Goal: Information Seeking & Learning: Compare options

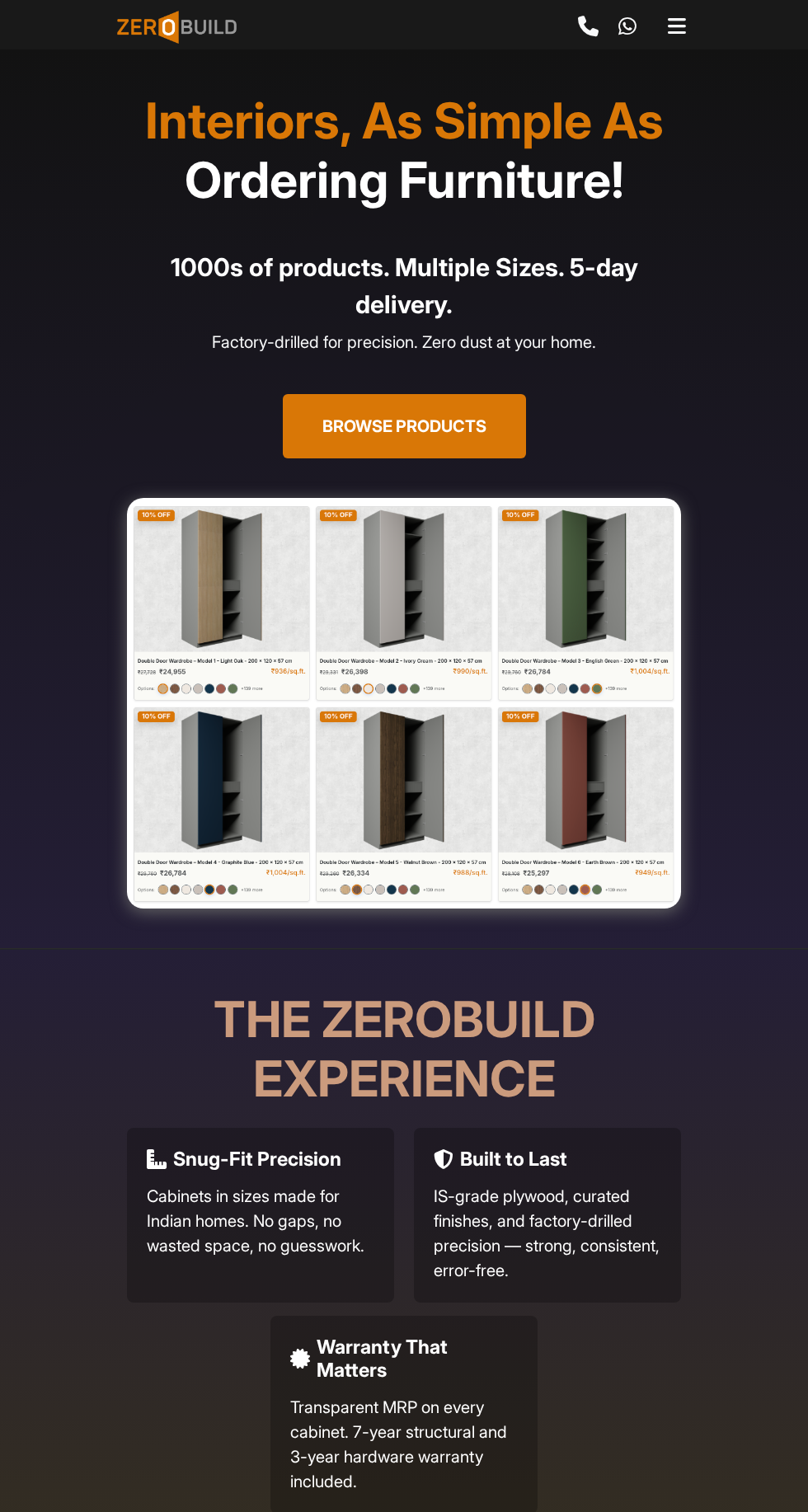
click at [456, 424] on button "Browse Products" at bounding box center [404, 426] width 243 height 65
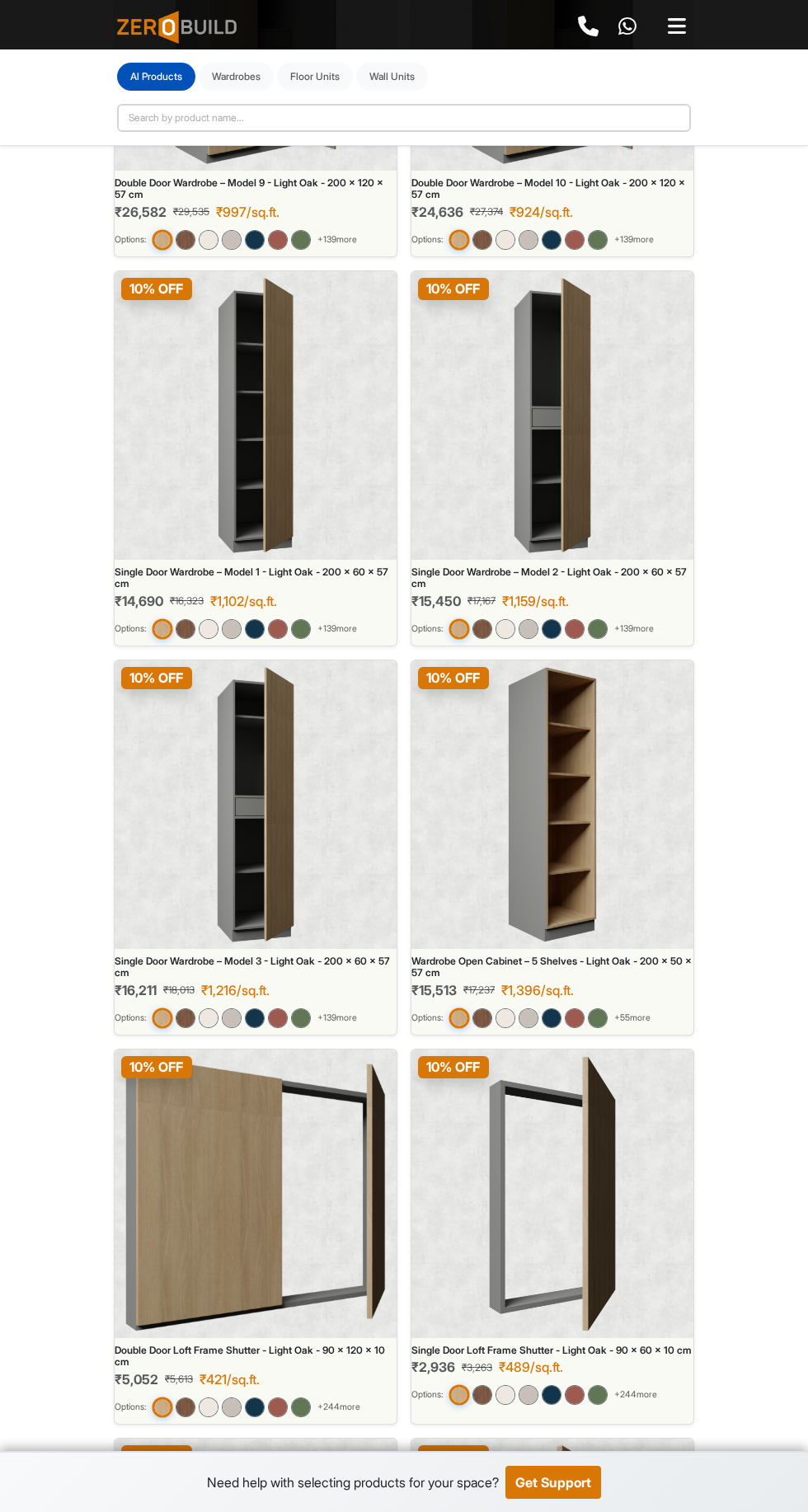
scroll to position [1855, 0]
click at [213, 1181] on img at bounding box center [256, 1193] width 261 height 275
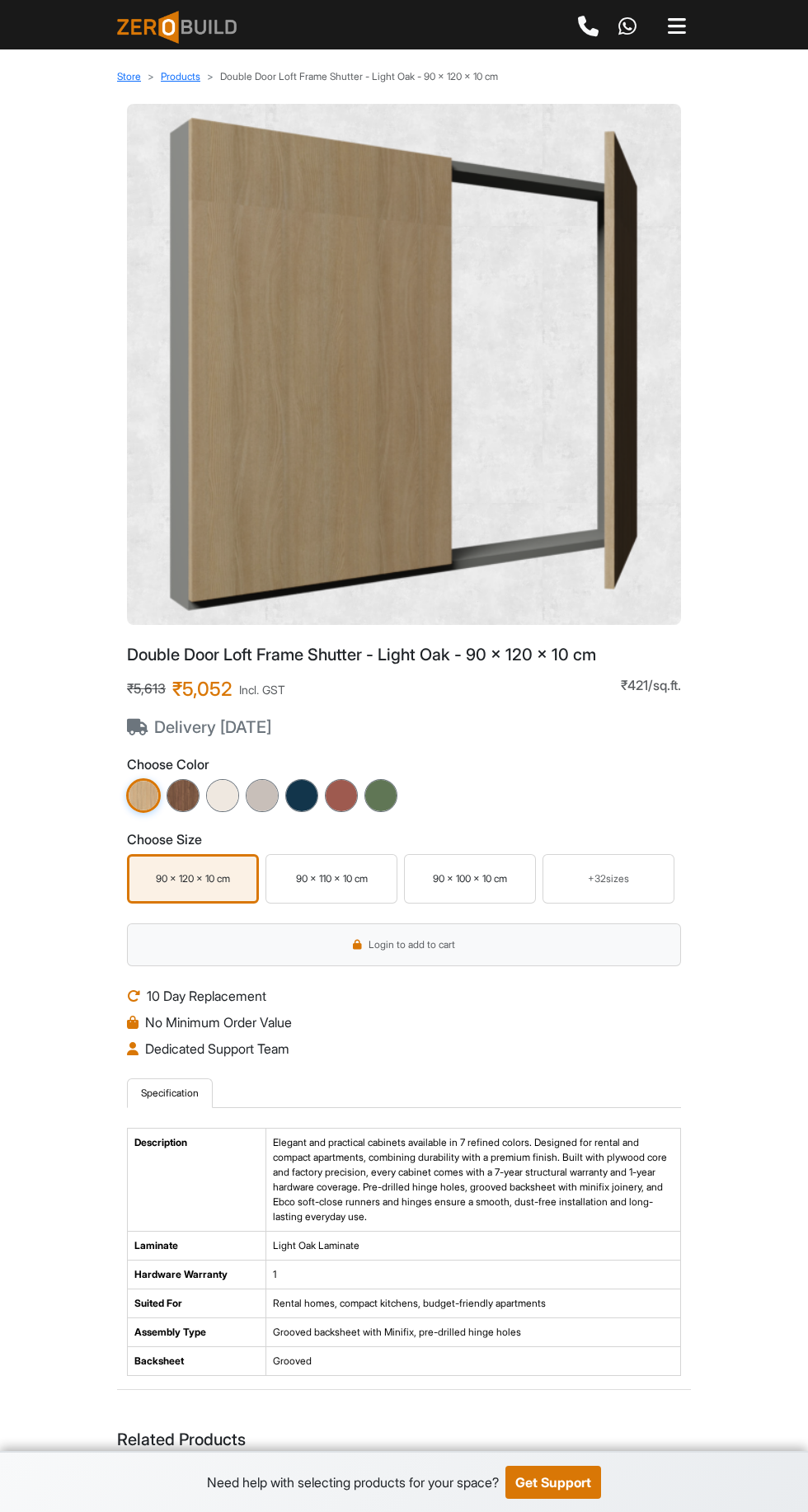
click at [324, 426] on img at bounding box center [404, 364] width 527 height 495
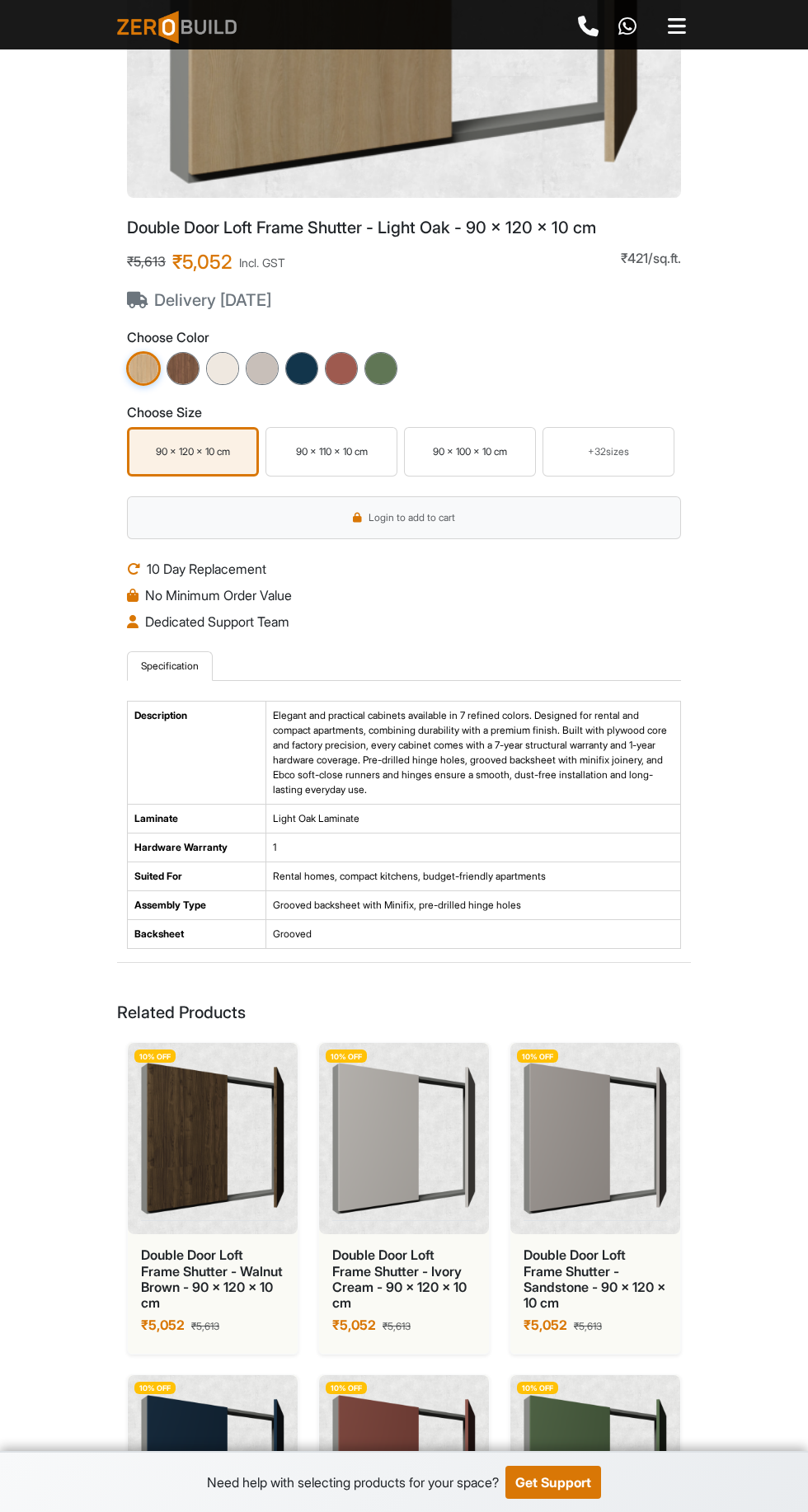
scroll to position [514, 0]
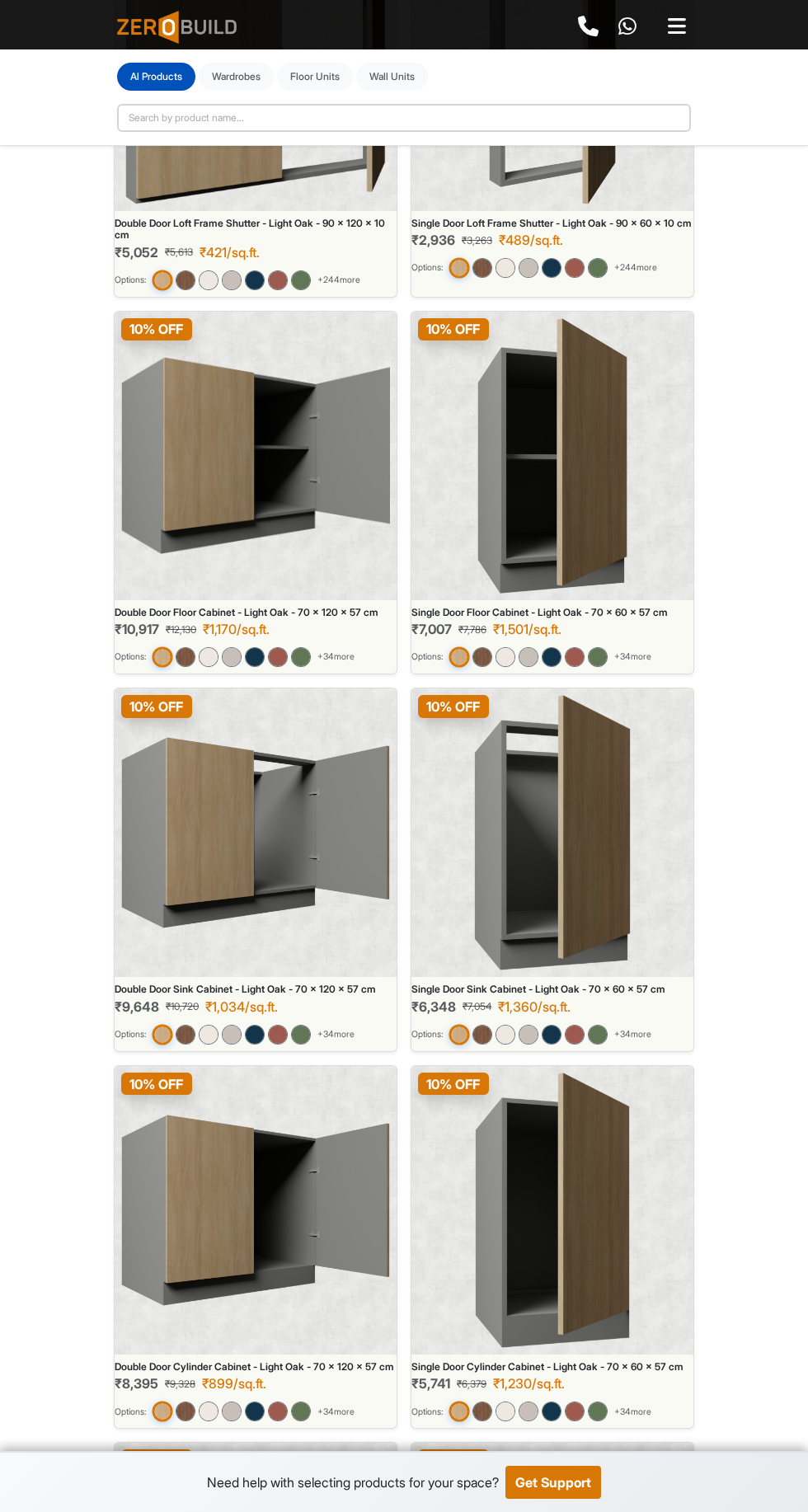
scroll to position [3279, 0]
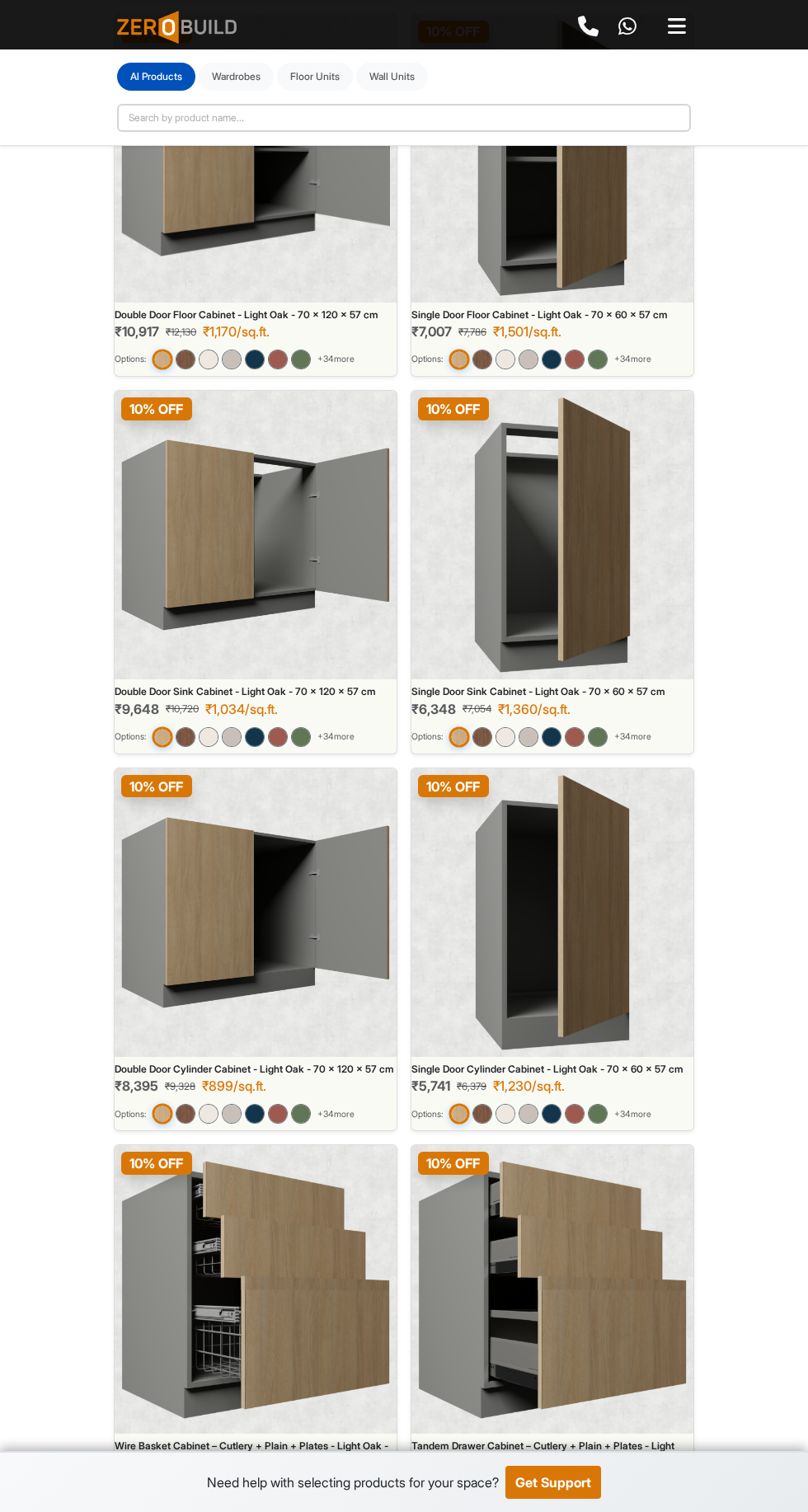
click at [310, 959] on img at bounding box center [255, 912] width 269 height 275
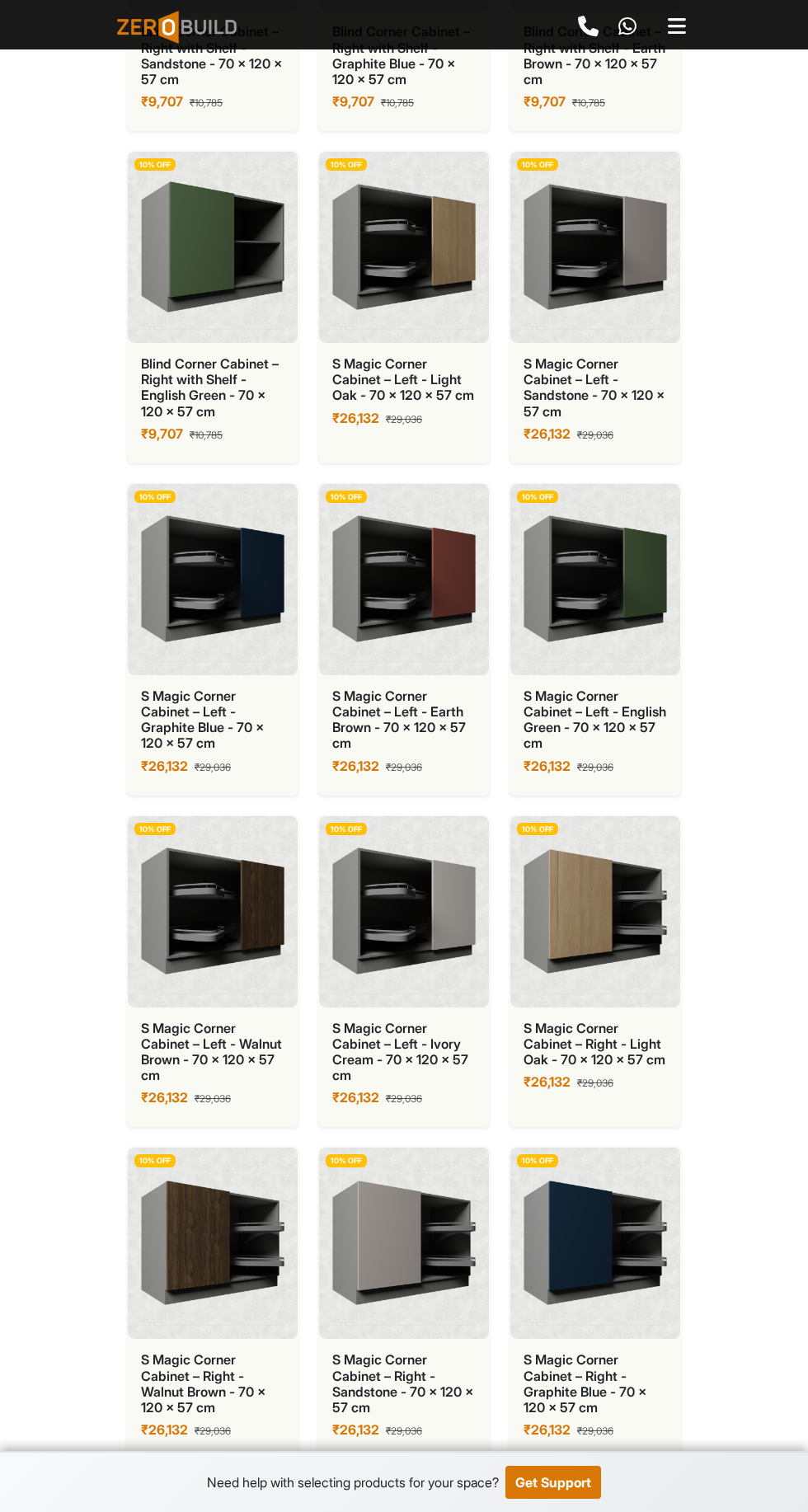
scroll to position [4991, 0]
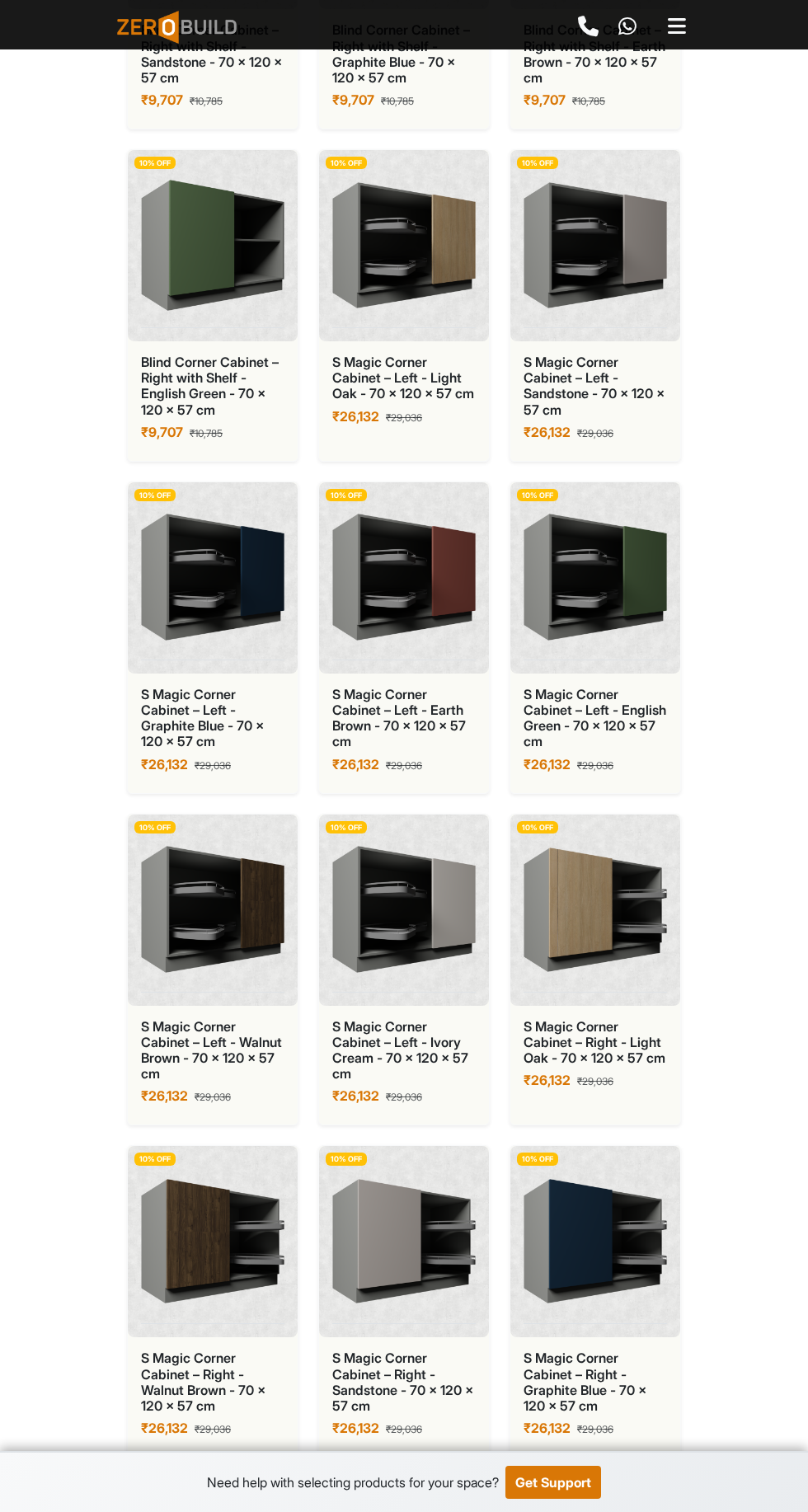
click at [638, 926] on img at bounding box center [595, 911] width 143 height 165
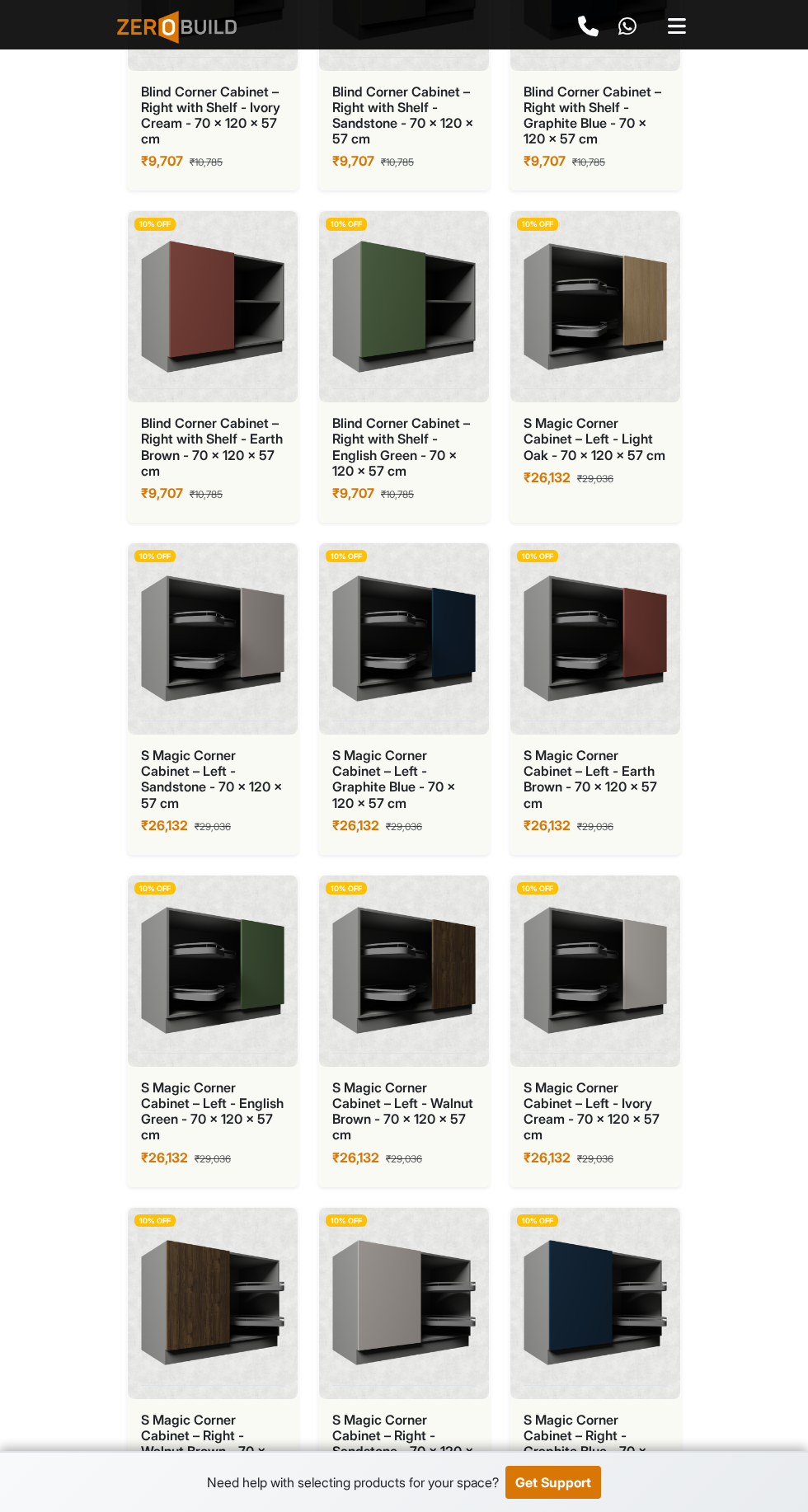
scroll to position [5148, 0]
